Goal: Use online tool/utility: Utilize a website feature to perform a specific function

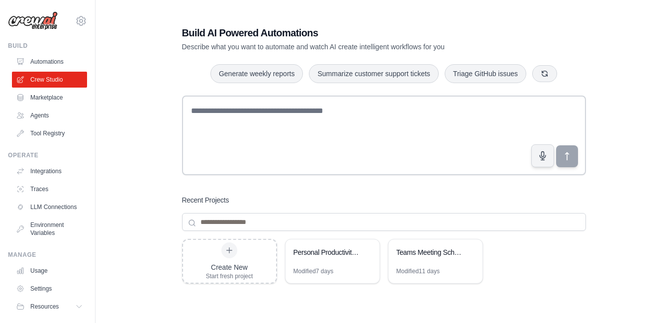
click at [320, 107] on textarea at bounding box center [384, 135] width 404 height 80
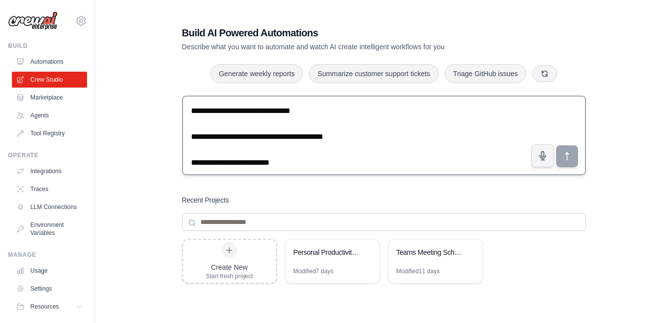
scroll to position [2333, 0]
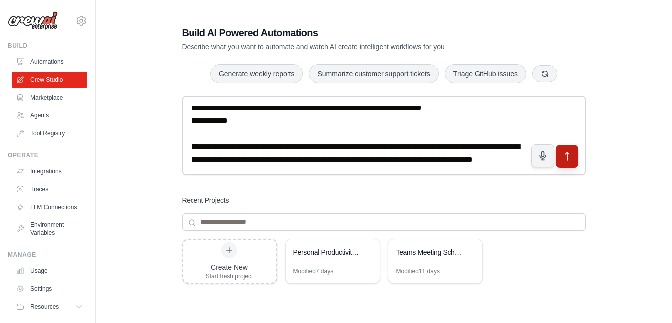
type textarea "**********"
click at [571, 154] on icon "submit" at bounding box center [566, 156] width 10 height 10
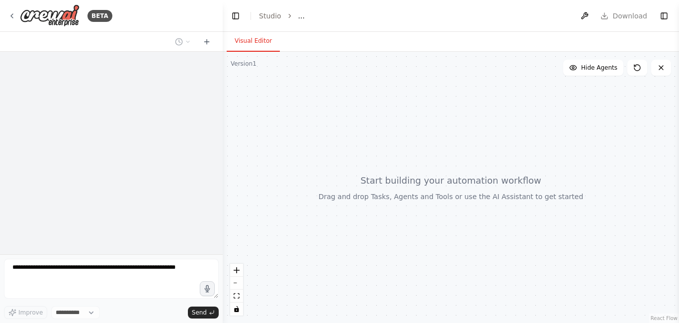
select select "****"
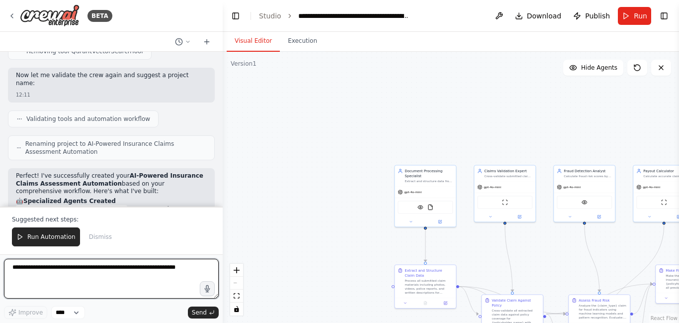
scroll to position [2148, 0]
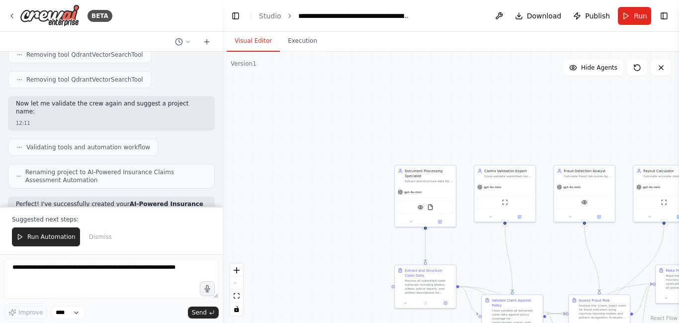
click at [109, 226] on h2 "🤖 Specialized Agents Created" at bounding box center [111, 230] width 191 height 8
click at [36, 238] on span "Run Automation" at bounding box center [51, 237] width 48 height 8
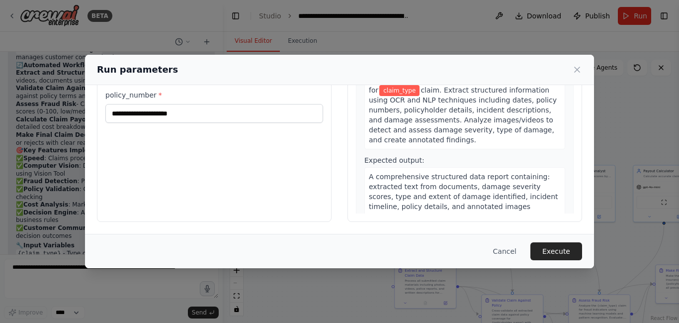
scroll to position [0, 0]
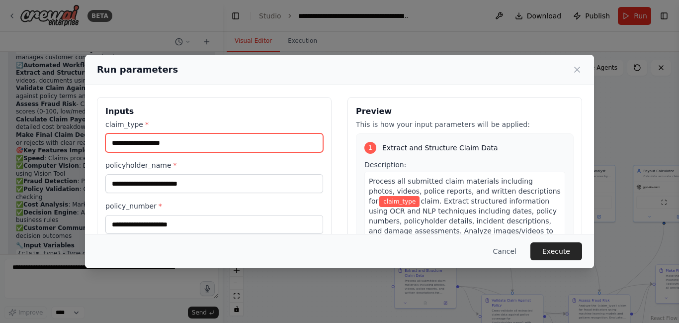
click at [176, 147] on input "claim_type *" at bounding box center [214, 142] width 218 height 19
type input "*"
type input "********"
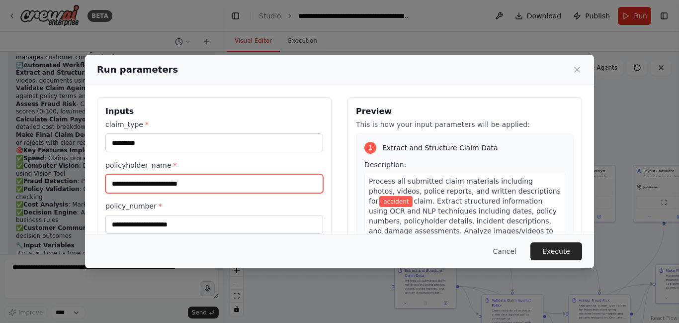
click at [180, 178] on input "policyholder_name *" at bounding box center [214, 183] width 218 height 19
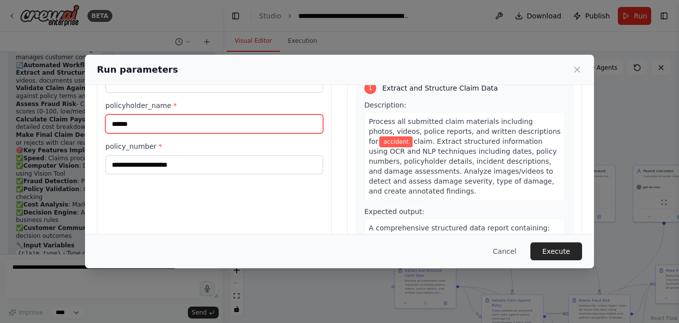
type input "******"
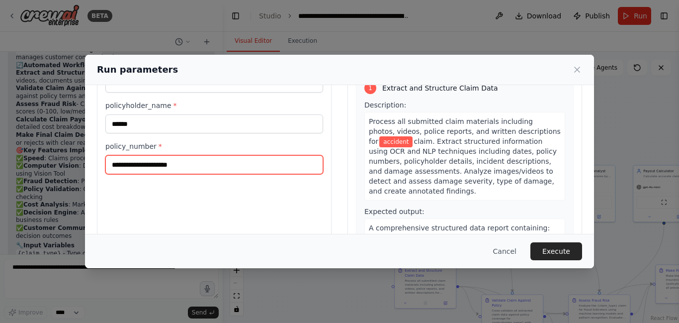
click at [215, 169] on input "policy_number *" at bounding box center [214, 164] width 218 height 19
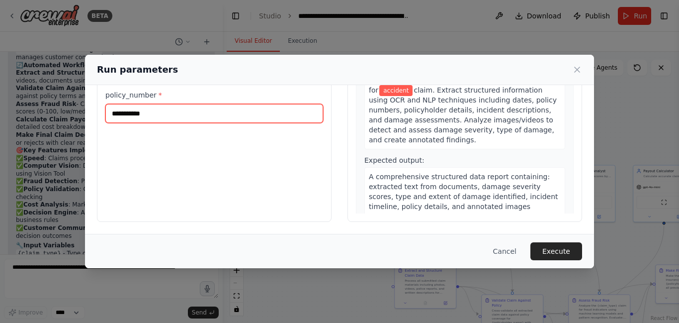
scroll to position [0, 0]
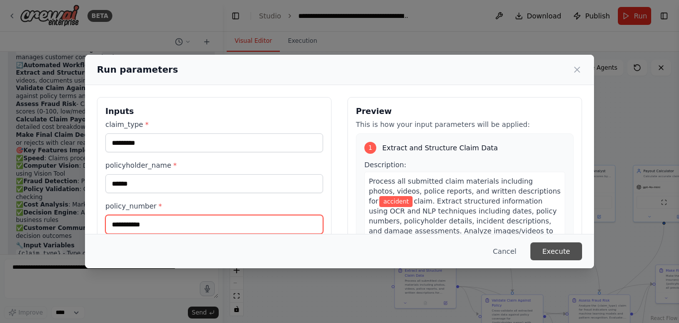
type input "**********"
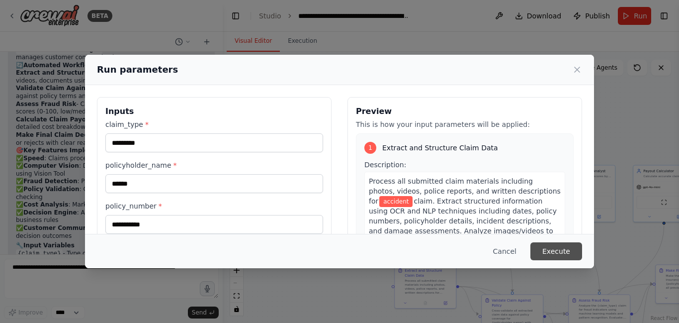
click at [564, 253] on button "Execute" at bounding box center [557, 251] width 52 height 18
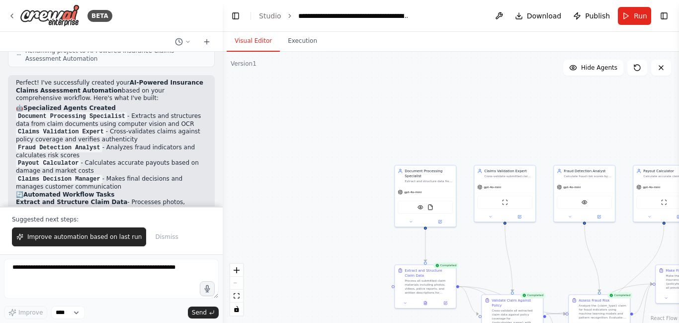
scroll to position [2446, 0]
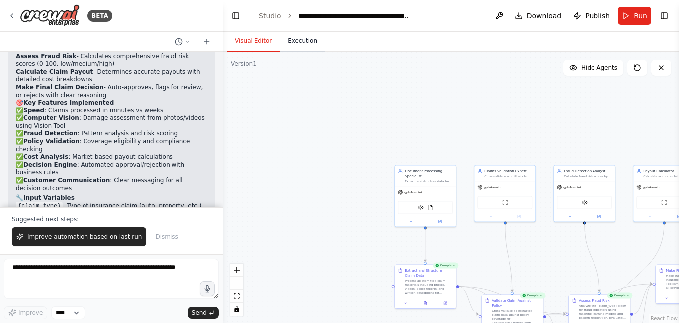
click at [300, 37] on button "Execution" at bounding box center [302, 41] width 45 height 21
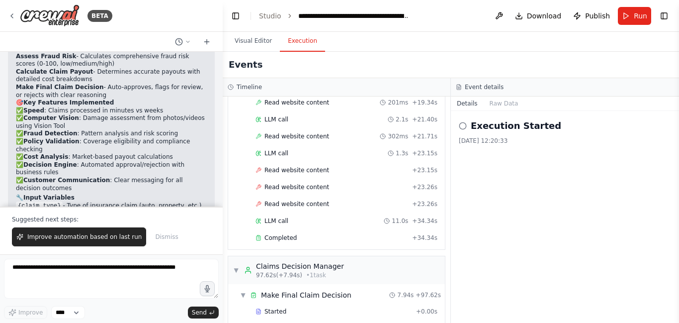
scroll to position [1656, 0]
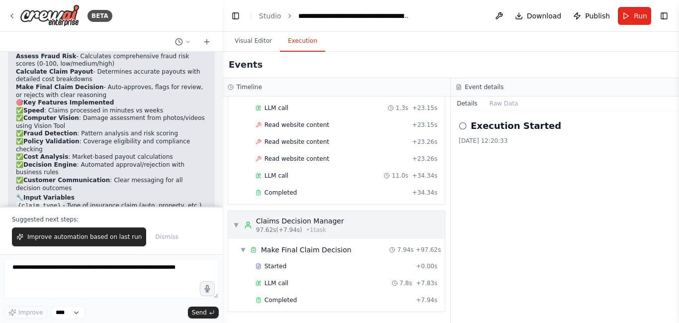
click at [316, 228] on span "• 1 task" at bounding box center [316, 230] width 20 height 8
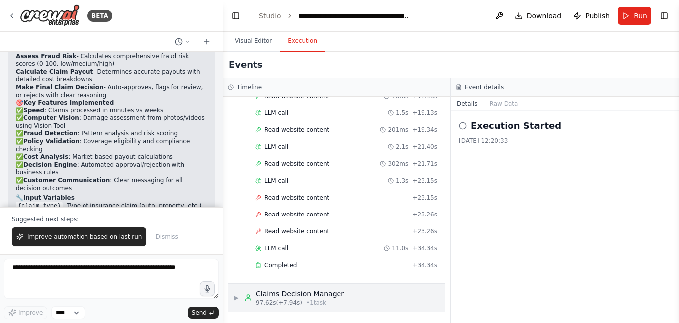
click at [313, 295] on div "Claims Decision Manager" at bounding box center [300, 293] width 88 height 10
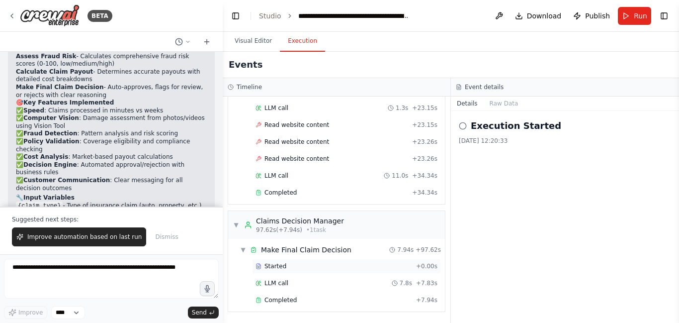
click at [336, 260] on div "Started + 0.00s" at bounding box center [346, 266] width 189 height 15
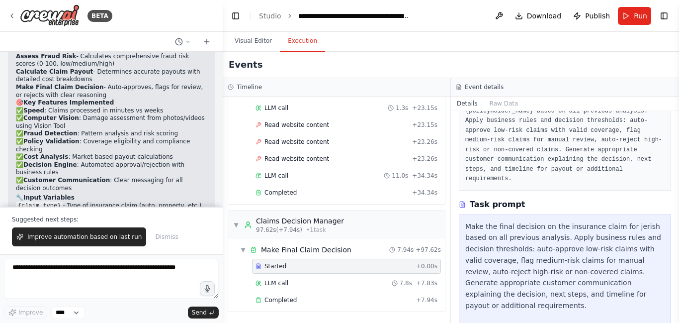
scroll to position [200, 0]
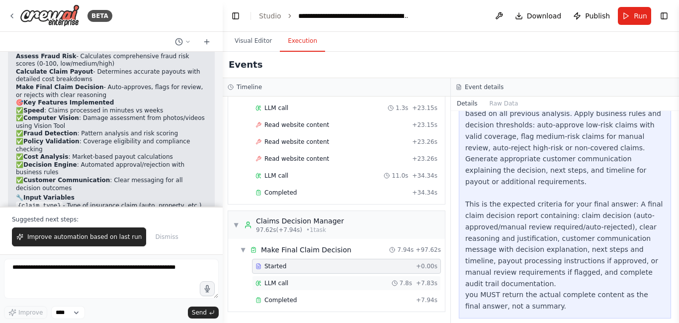
click at [284, 279] on span "LLM call" at bounding box center [277, 283] width 24 height 8
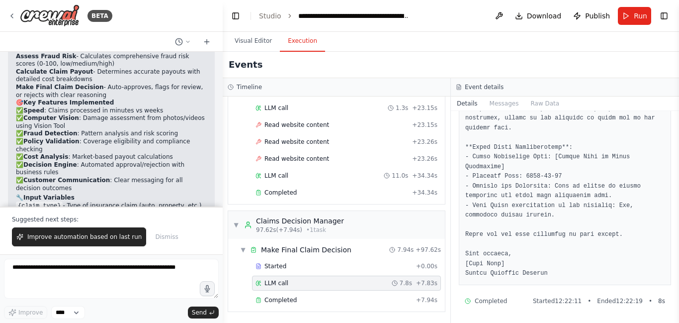
scroll to position [508, 0]
click at [324, 299] on div "Completed" at bounding box center [334, 300] width 157 height 8
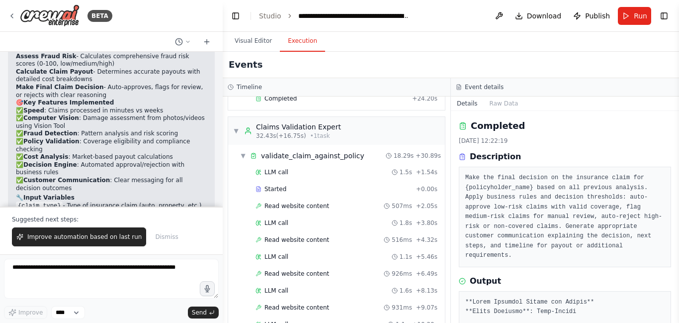
scroll to position [582, 0]
click at [309, 172] on div "LLM call 1.5s + 1.54s" at bounding box center [347, 173] width 182 height 8
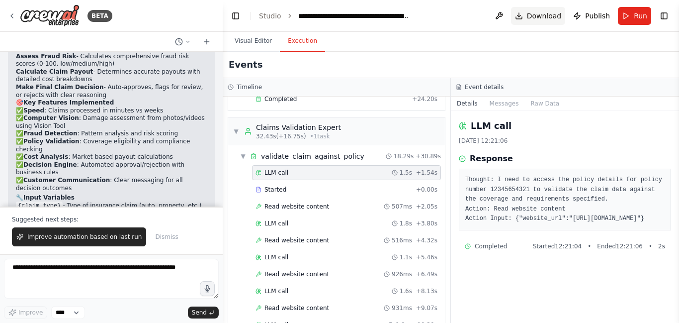
click at [553, 14] on span "Download" at bounding box center [544, 16] width 35 height 10
